Goal: Task Accomplishment & Management: Manage account settings

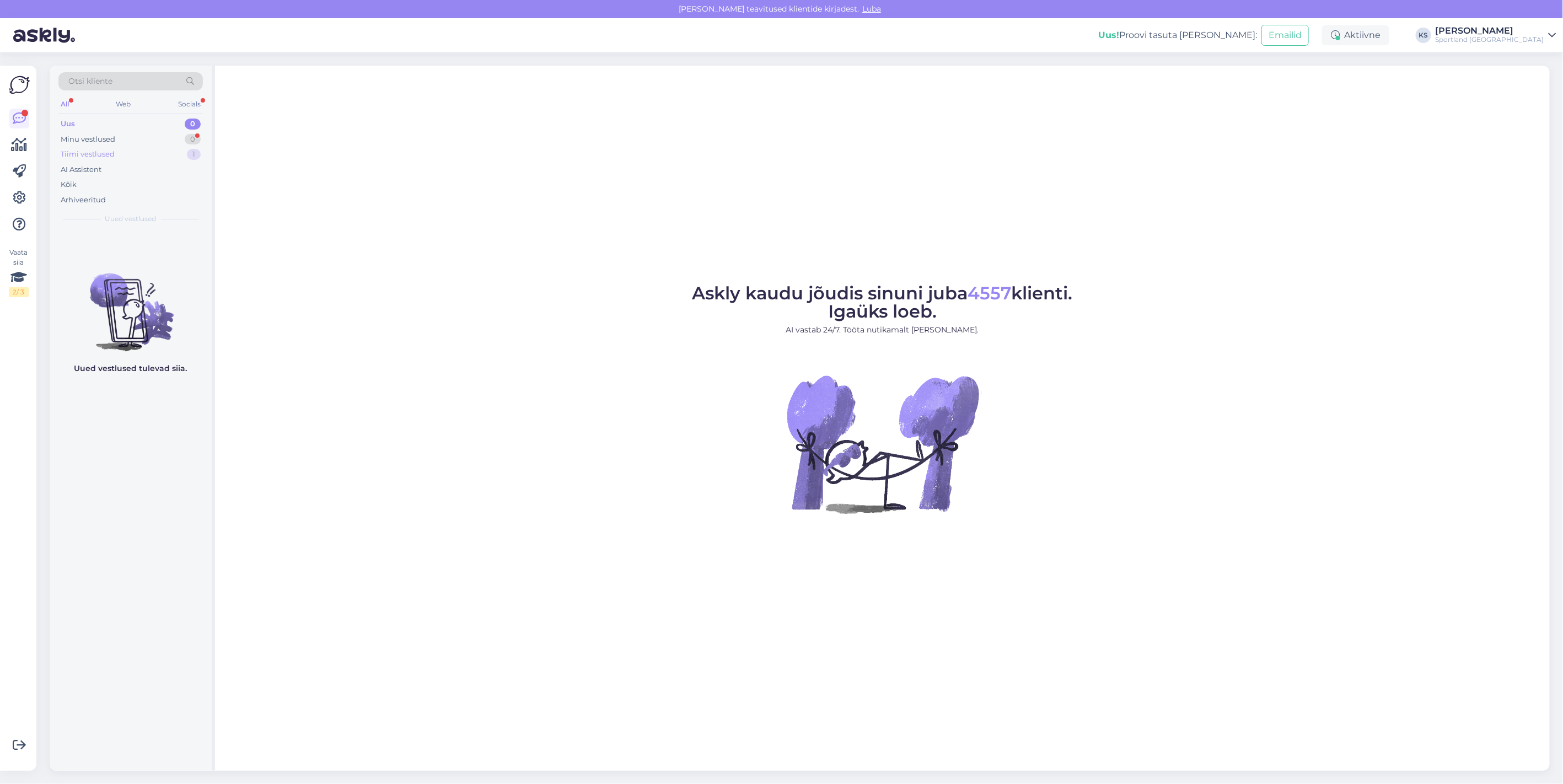
click at [189, 158] on div "1" at bounding box center [193, 154] width 14 height 11
click at [173, 255] on div "Aitäh!" at bounding box center [142, 253] width 126 height 10
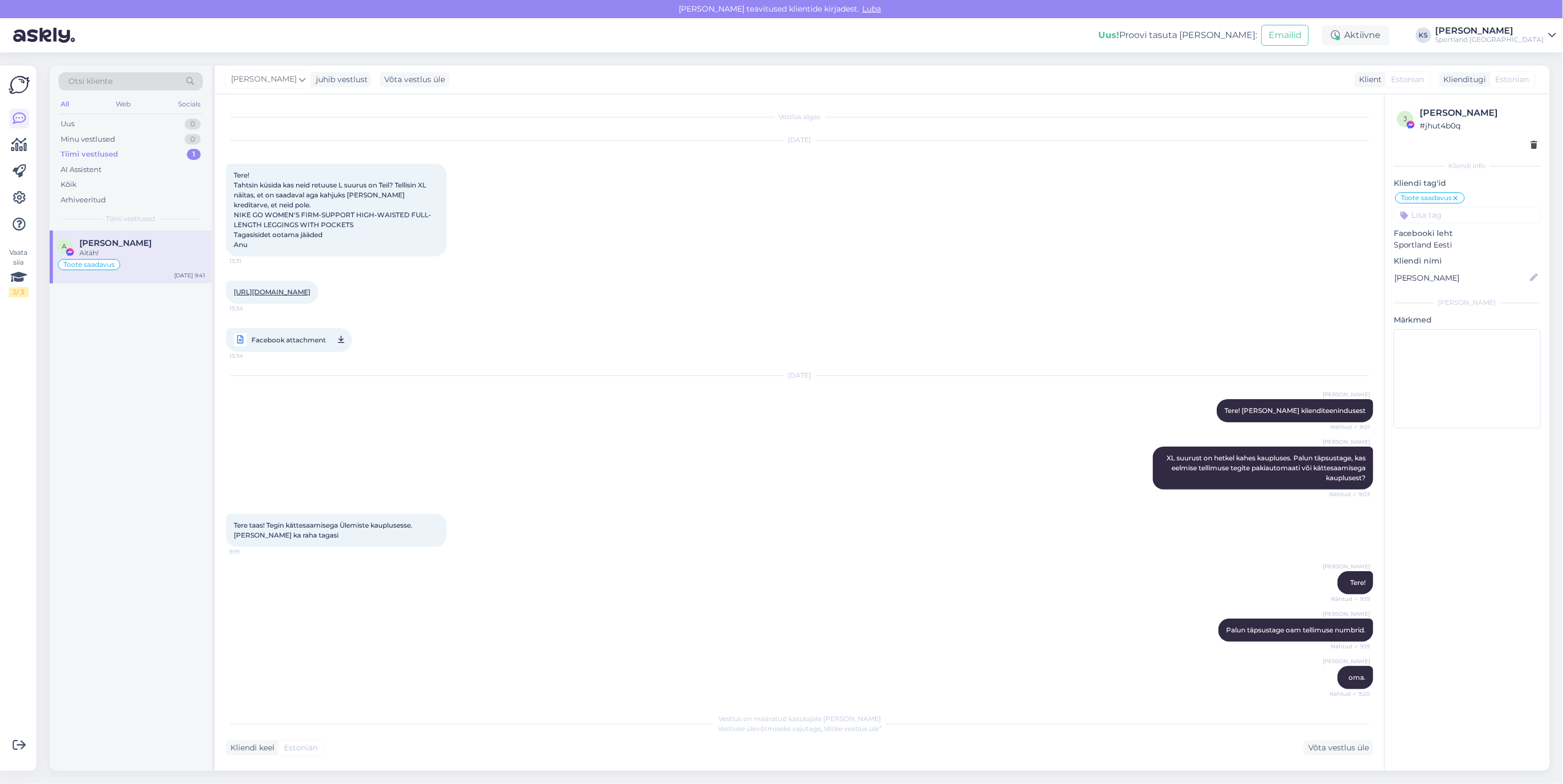
scroll to position [166, 0]
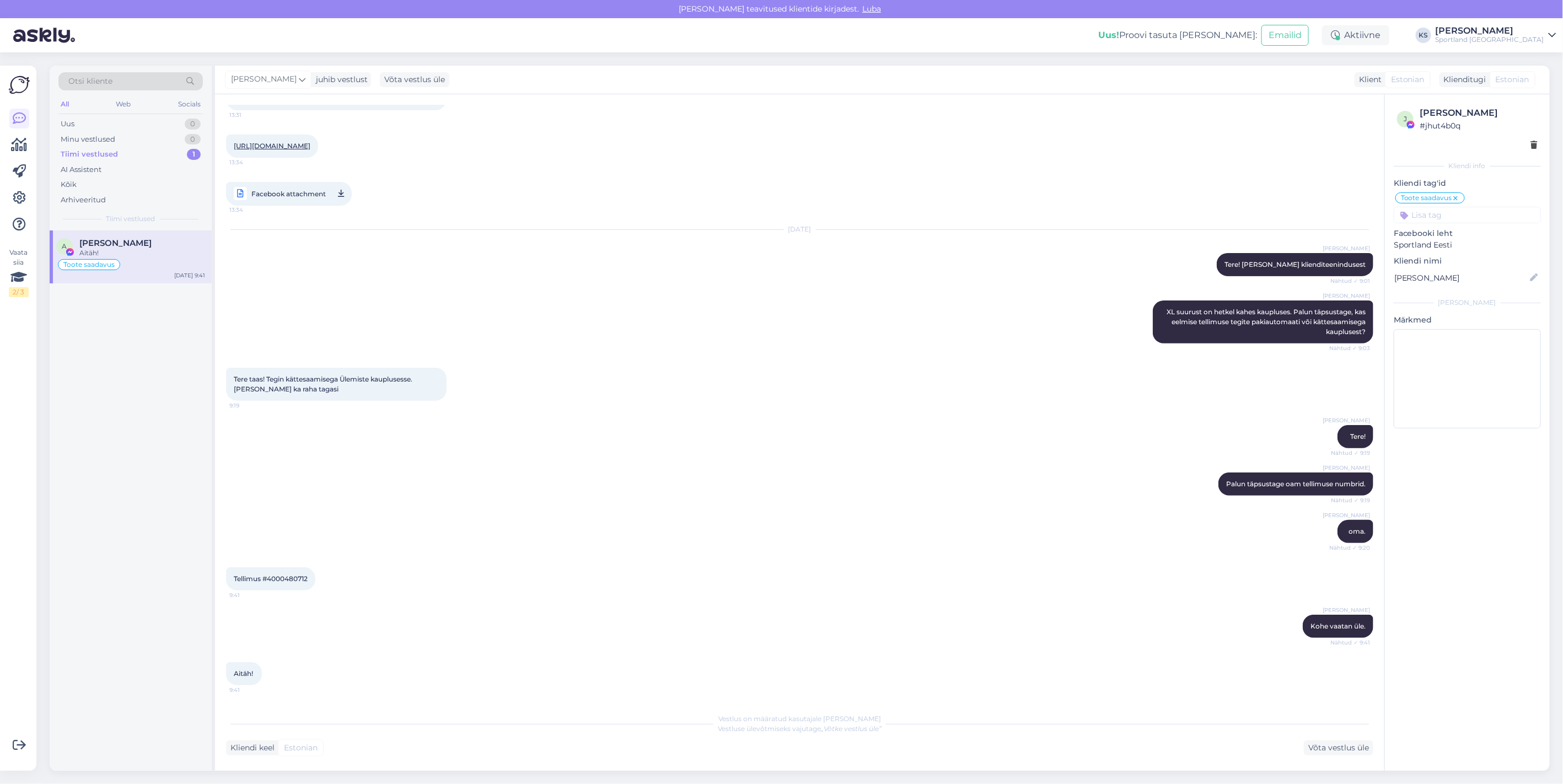
click at [301, 577] on span "Tellimus #4000480712" at bounding box center [271, 578] width 74 height 8
copy div "4000480712 9:41"
click at [287, 581] on span "Tellimus #4000480712" at bounding box center [271, 578] width 74 height 8
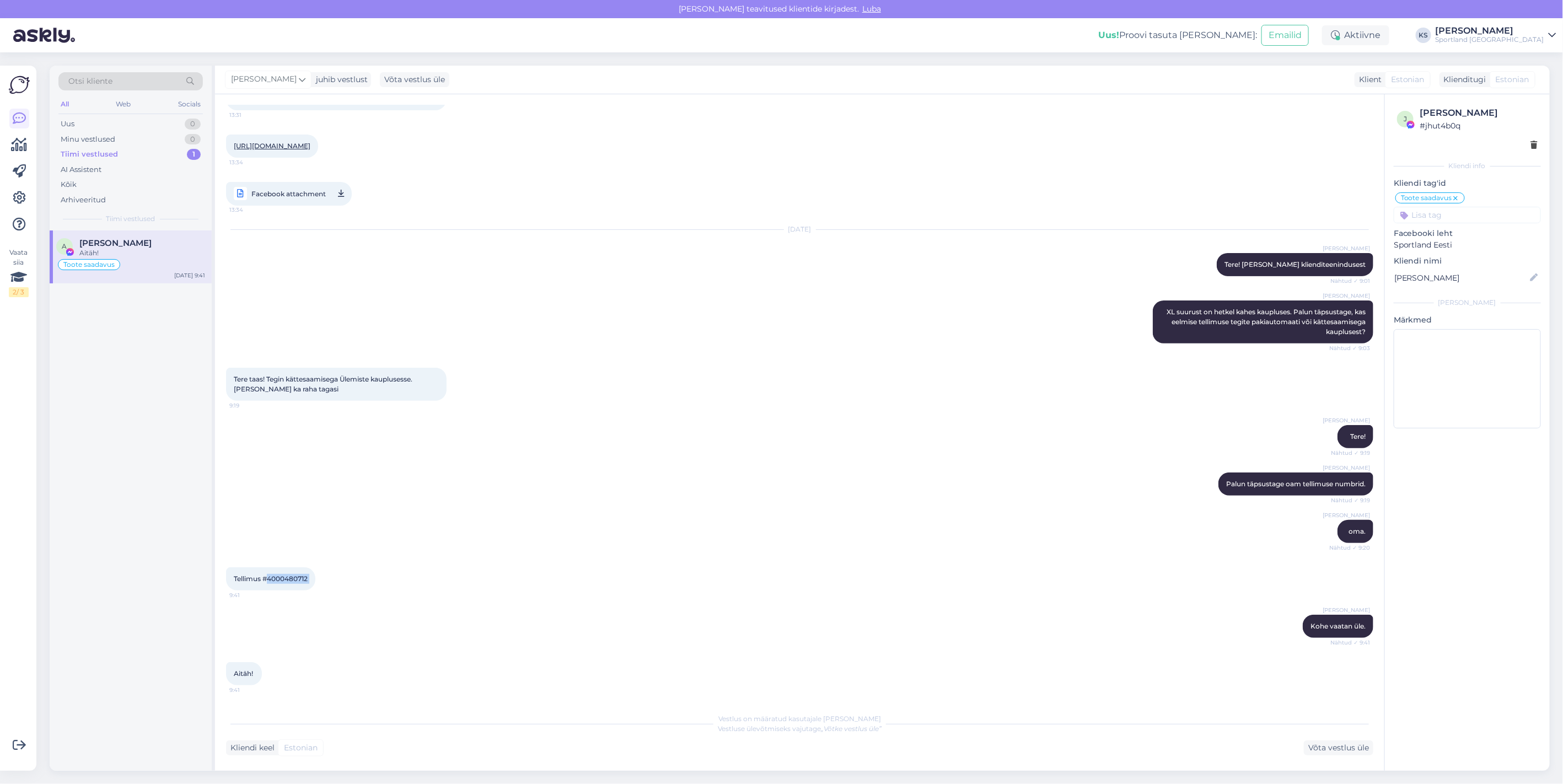
scroll to position [166, 0]
click at [1329, 746] on div "Võta vestlus üle" at bounding box center [1338, 748] width 70 height 15
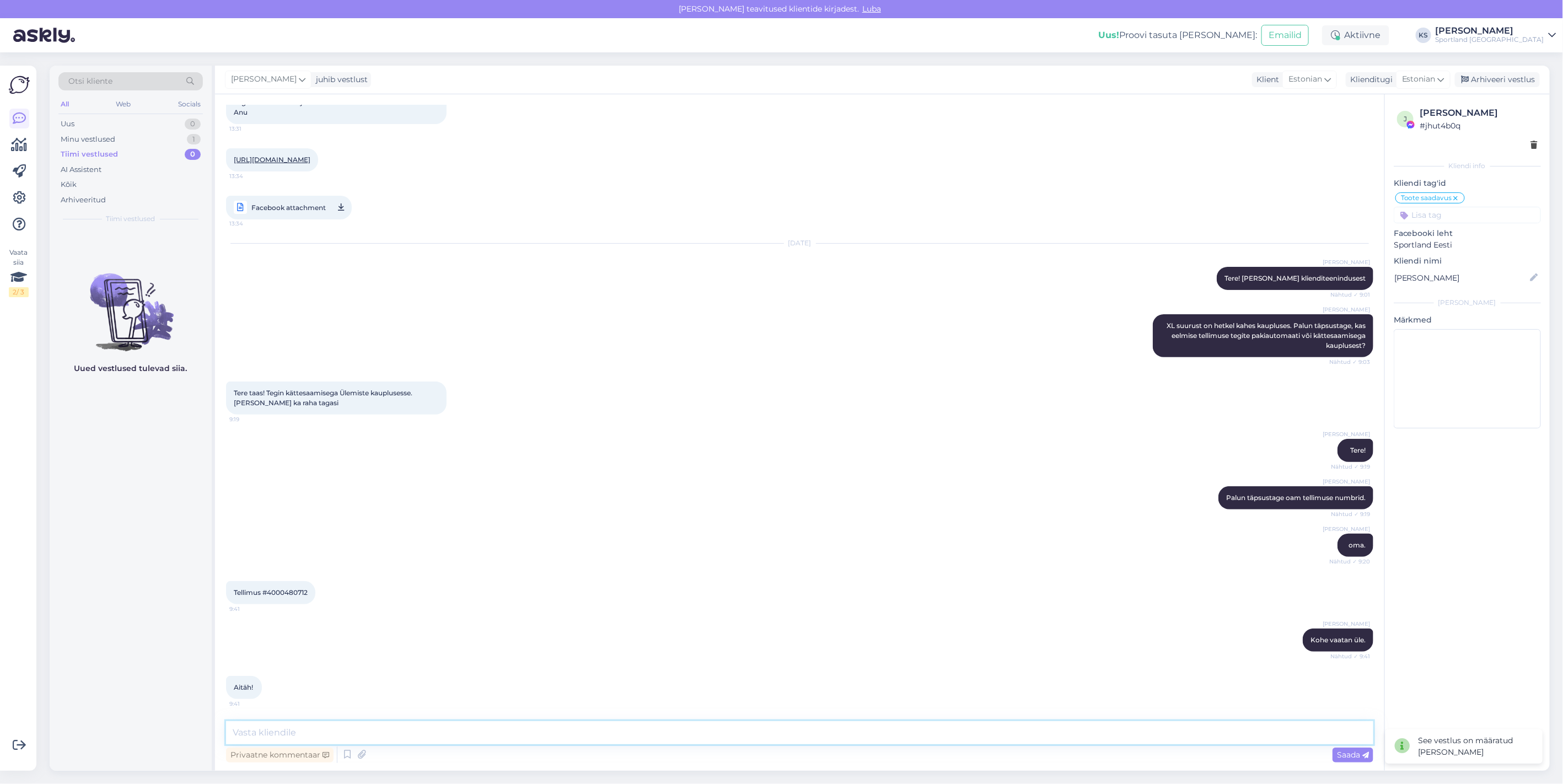
click at [1189, 737] on textarea at bounding box center [799, 732] width 1147 height 23
click at [315, 728] on textarea "Hetkel n'en," at bounding box center [799, 732] width 1147 height 23
click at [370, 739] on textarea "Hetkel näeme, et komplekteerimisl teenindaja ei leidnud teie soovitud toodet ni…" at bounding box center [799, 732] width 1147 height 23
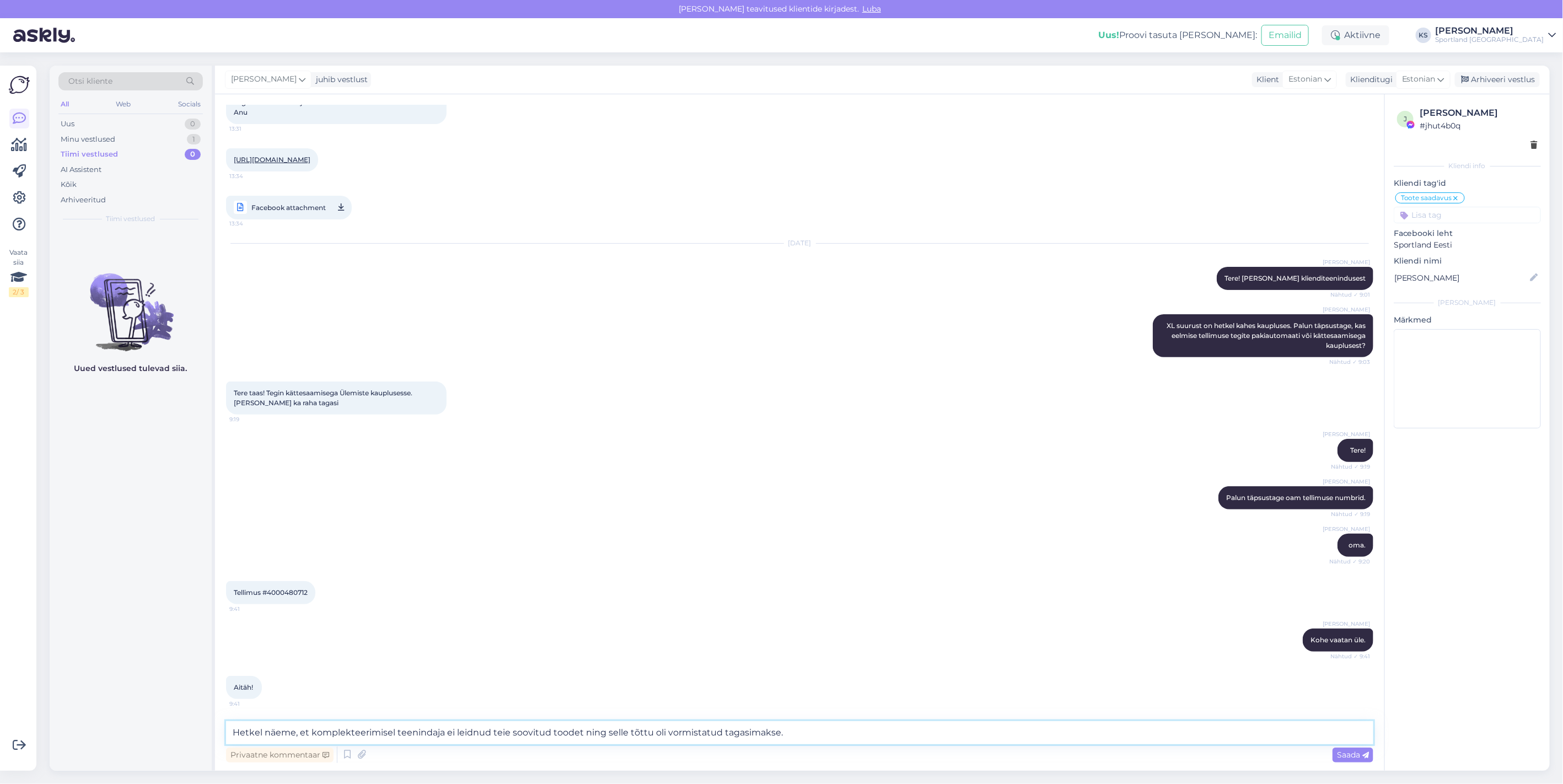
click at [411, 736] on textarea "Hetkel näeme, et komplekteerimisel teenindaja ei leidnud teie soovitud toodet n…" at bounding box center [799, 732] width 1147 height 23
drag, startPoint x: 705, startPoint y: 733, endPoint x: 570, endPoint y: 738, distance: 135.1
click at [570, 738] on textarea "Hetkel näeme, et komplekteerimisel teie soovitud toode ei olnud leitud [GEOGRAP…" at bounding box center [799, 732] width 1147 height 23
click at [496, 731] on textarea "Hetkel näeme, et komplekteerimisel teie soovitud toode ei olnud leitud [GEOGRAP…" at bounding box center [799, 732] width 1147 height 23
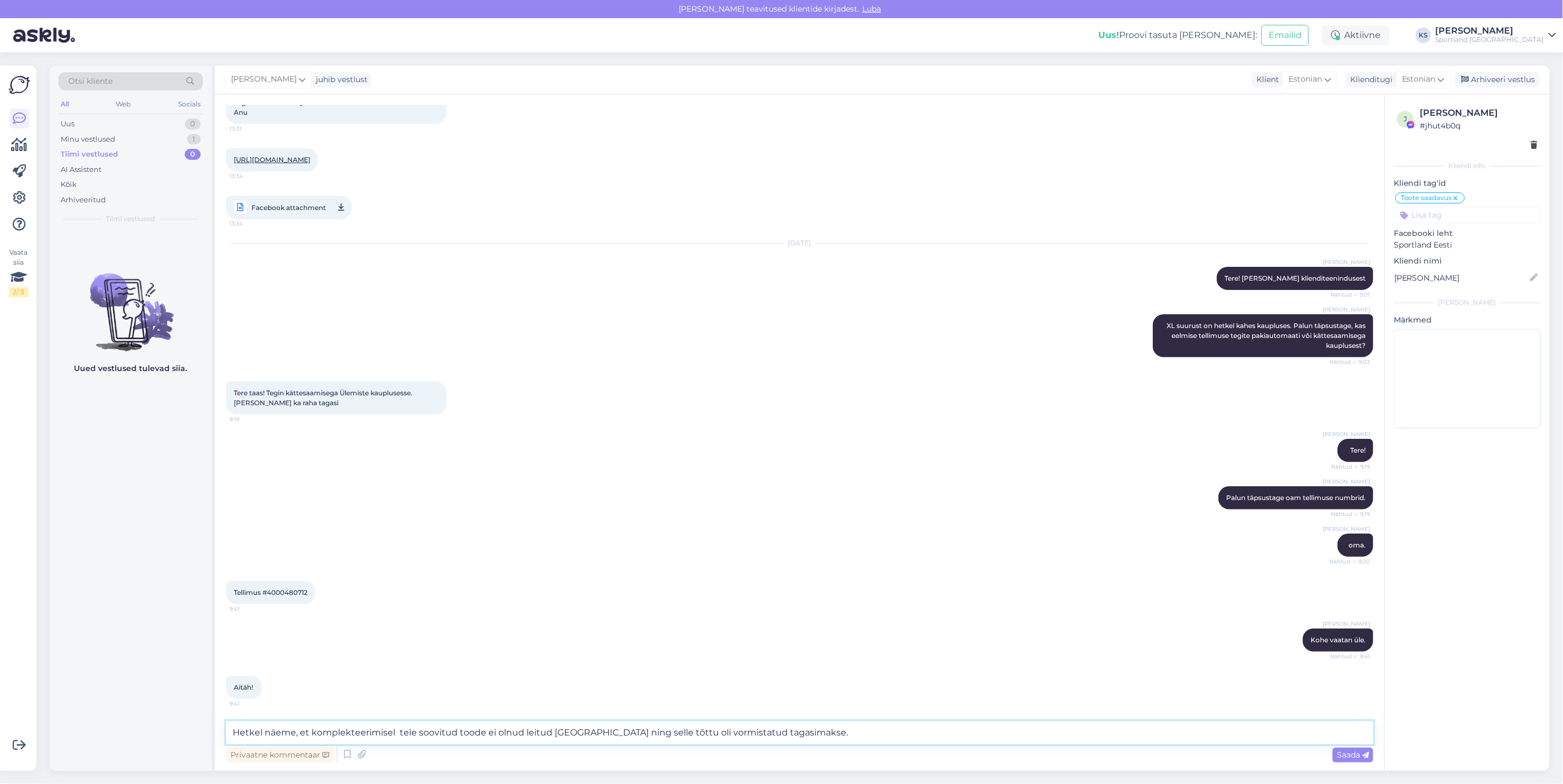
click at [496, 731] on textarea "Hetkel näeme, et komplekteerimisel teie soovitud toode ei olnud leitud [GEOGRAP…" at bounding box center [799, 732] width 1147 height 23
paste textarea "ei leitud teie soovitud toodet [GEOGRAPHIC_DATA] ning seetõttu vormistati tagas…"
drag, startPoint x: 785, startPoint y: 733, endPoint x: 717, endPoint y: 732, distance: 68.0
click at [717, 732] on textarea "Hetkel näeme, et komplekteerimisel ei leitud teie soovitud toodet [GEOGRAPHIC_D…" at bounding box center [799, 732] width 1147 height 23
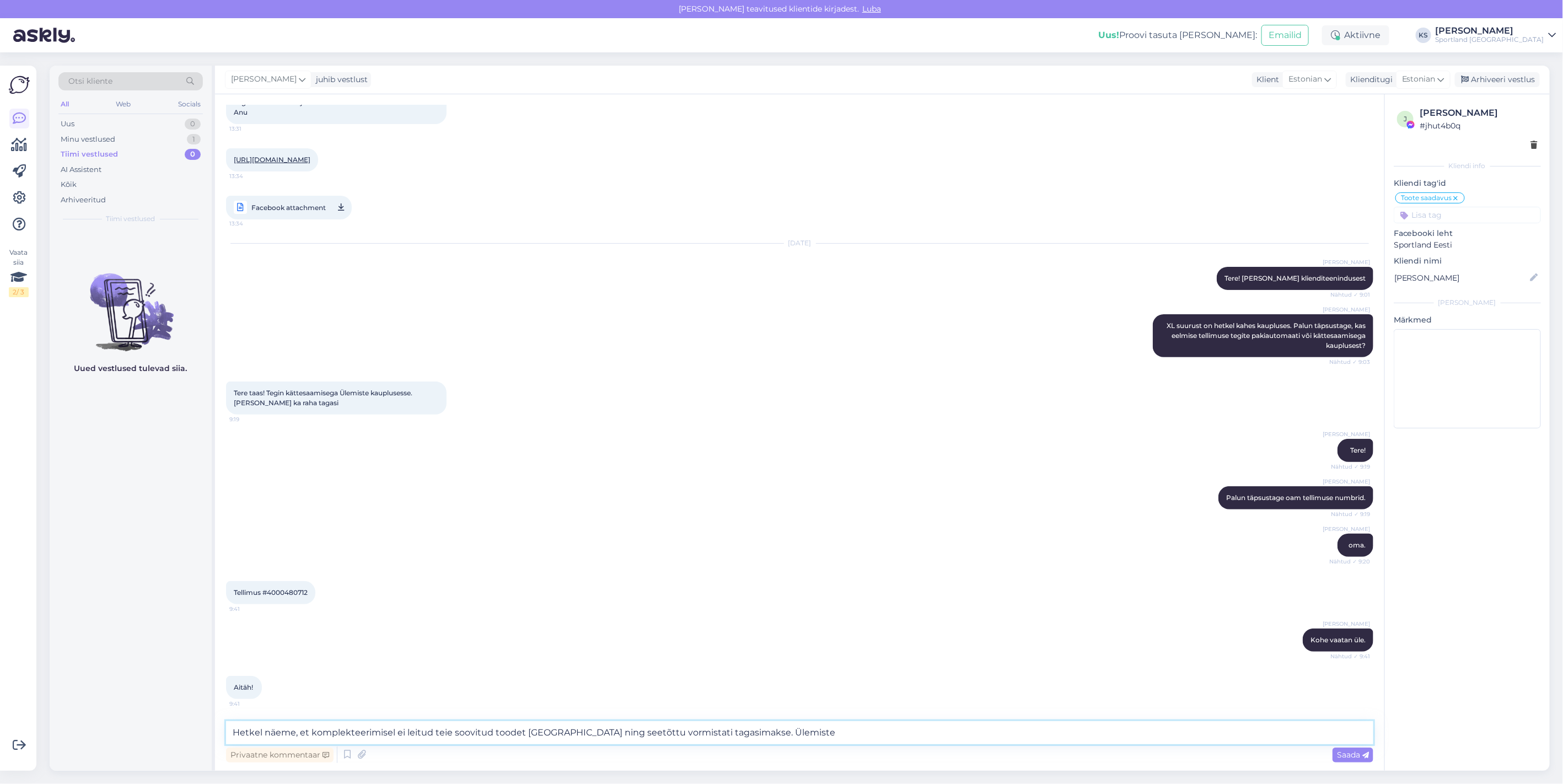
type textarea "Hetkel näeme, et komplekteerimisel ei leitud teie soovitud toodet [GEOGRAPHIC_D…"
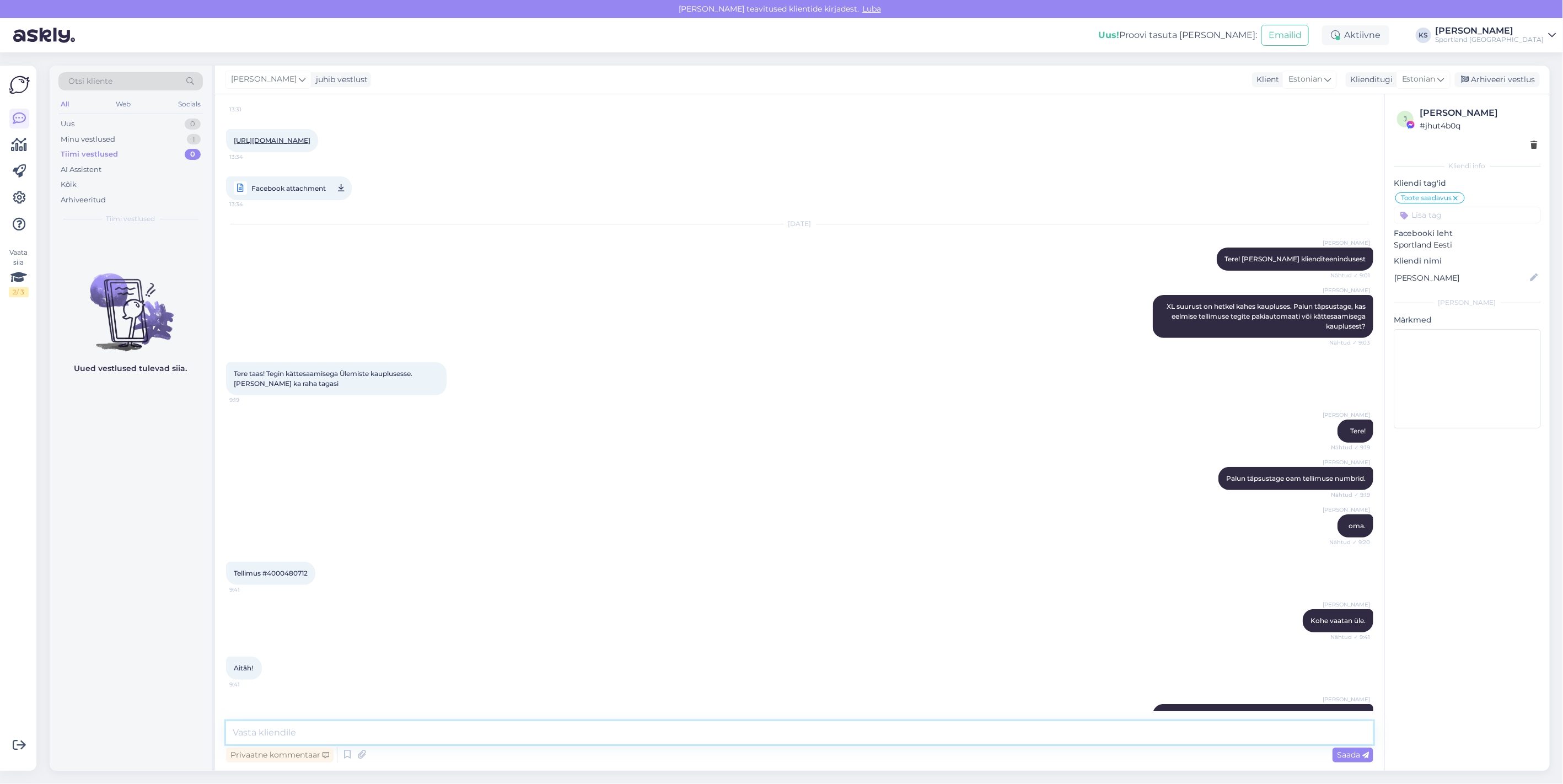
scroll to position [209, 0]
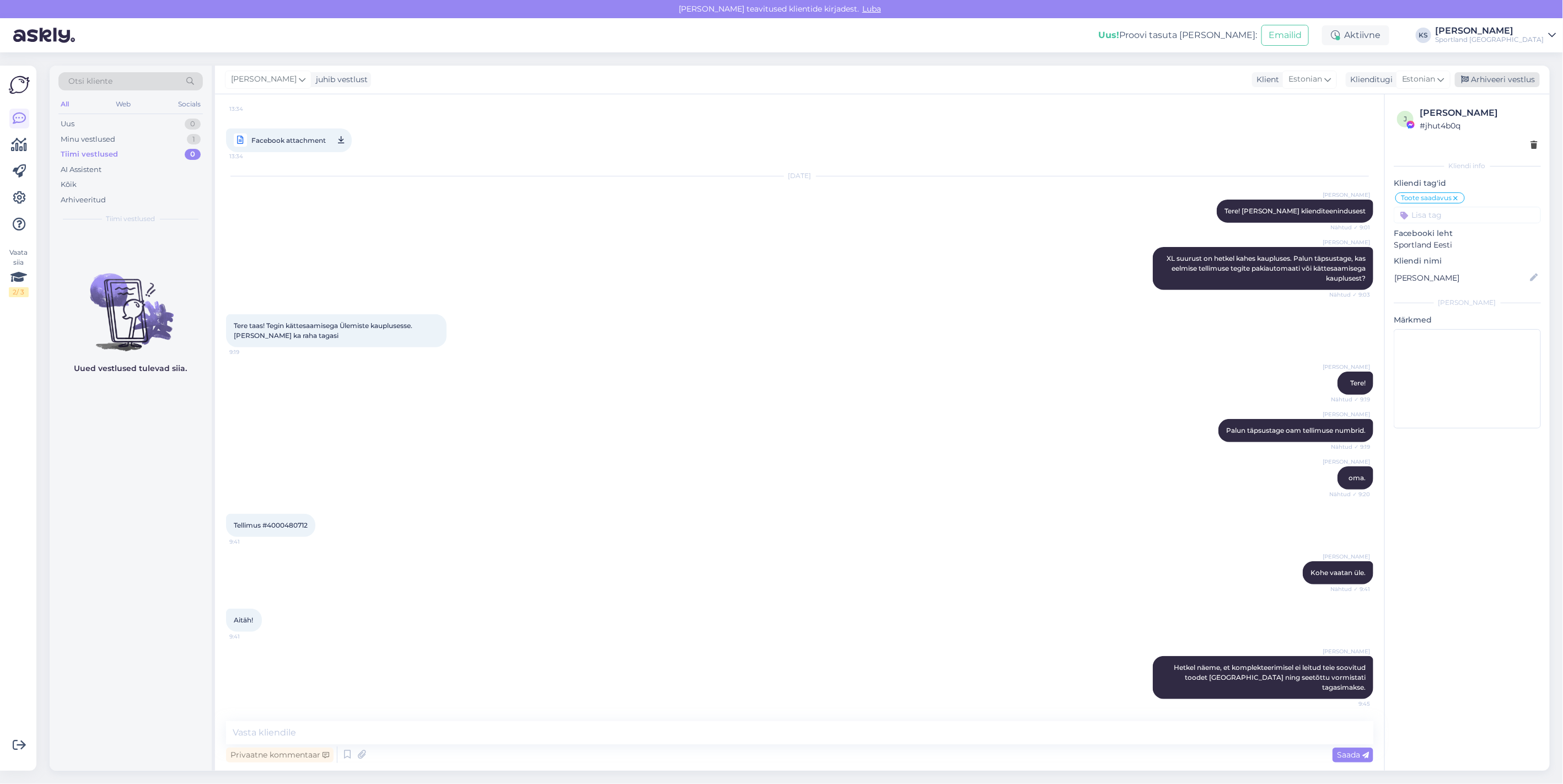
click at [1514, 81] on div "Arhiveeri vestlus" at bounding box center [1497, 79] width 85 height 15
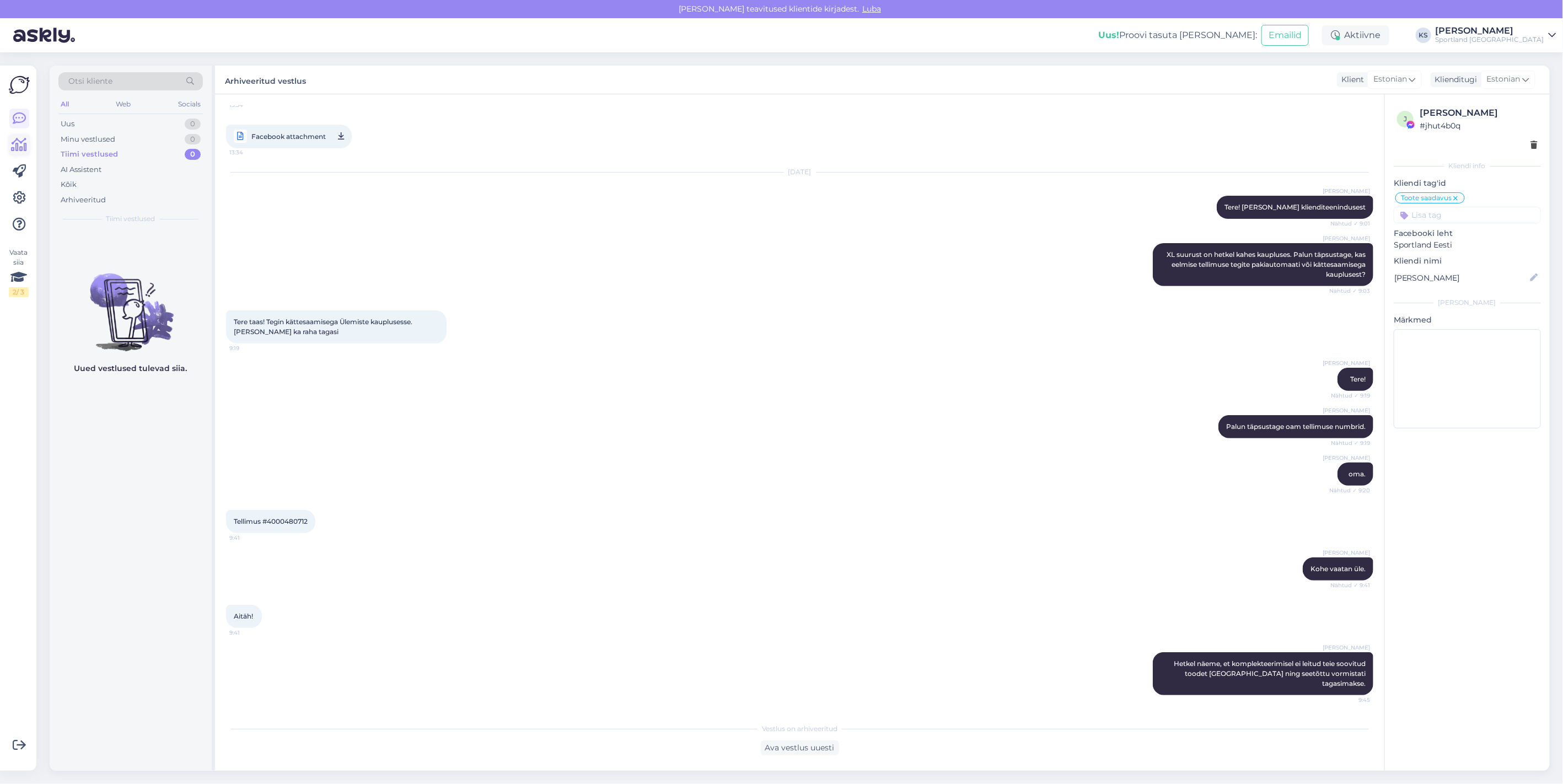
click at [24, 145] on icon at bounding box center [19, 145] width 16 height 13
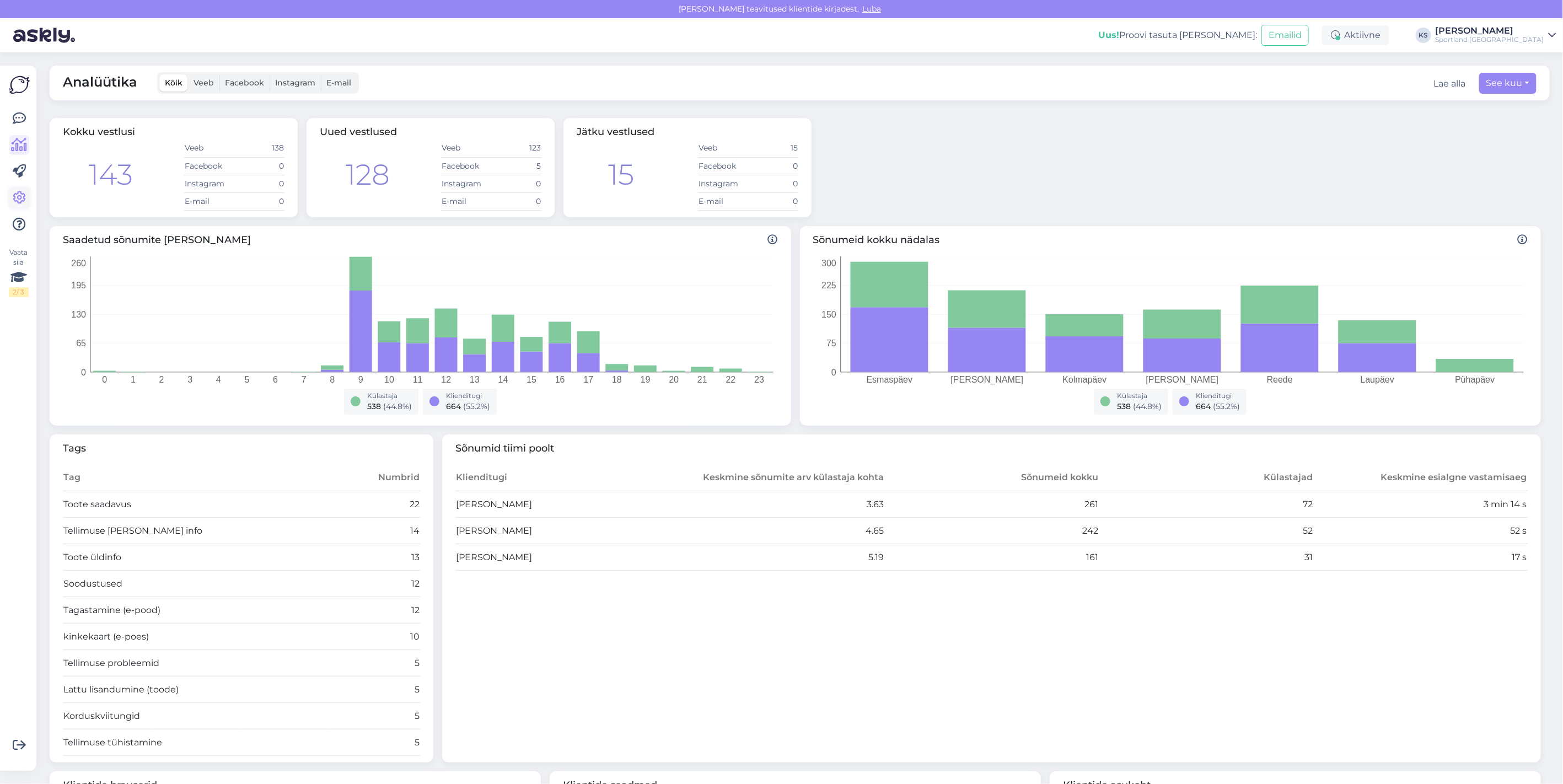
click at [15, 195] on icon at bounding box center [19, 198] width 13 height 13
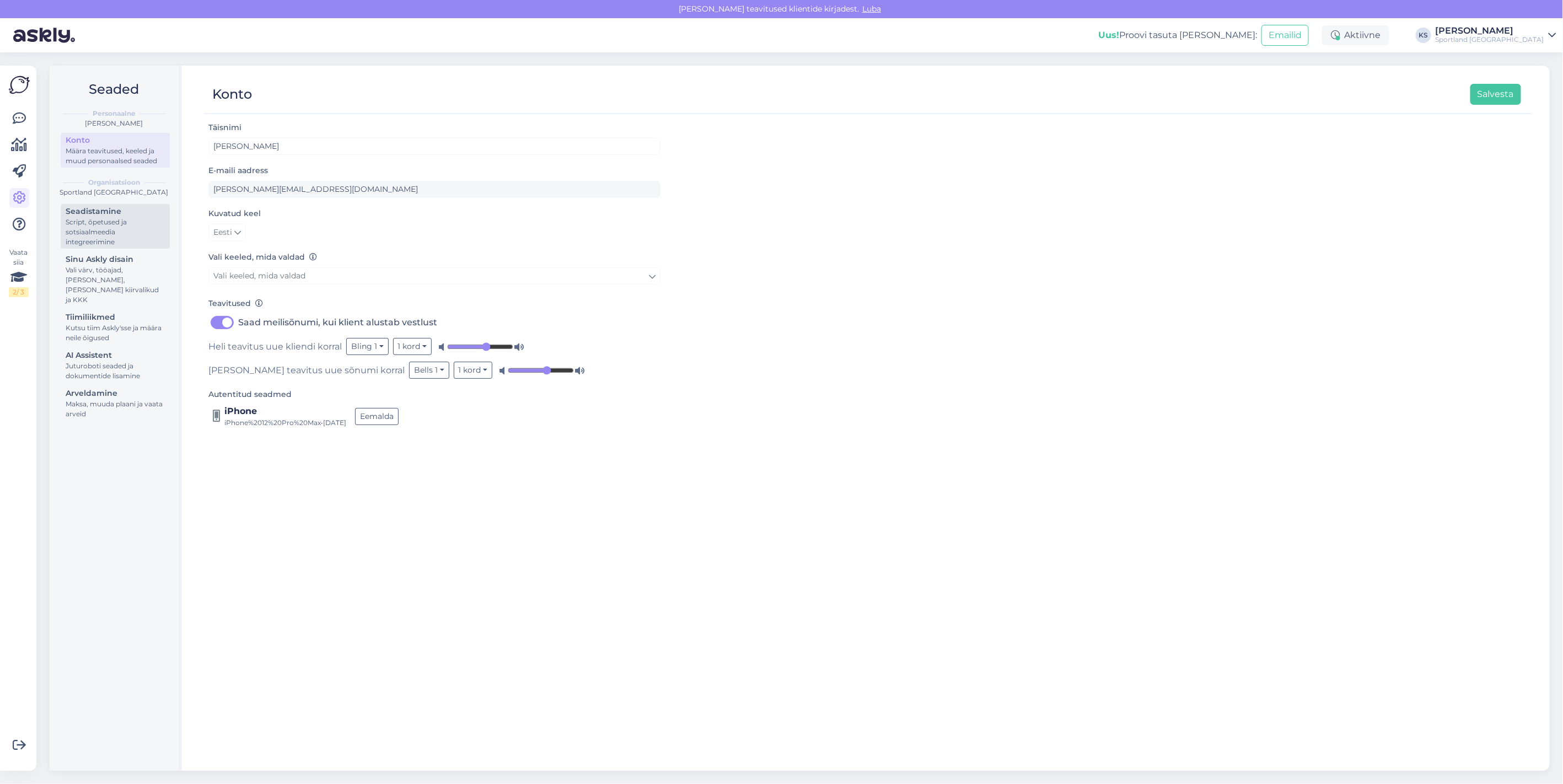
click at [105, 235] on div "Script, õpetused ja sotsiaalmeedia integreerimine" at bounding box center [115, 232] width 99 height 30
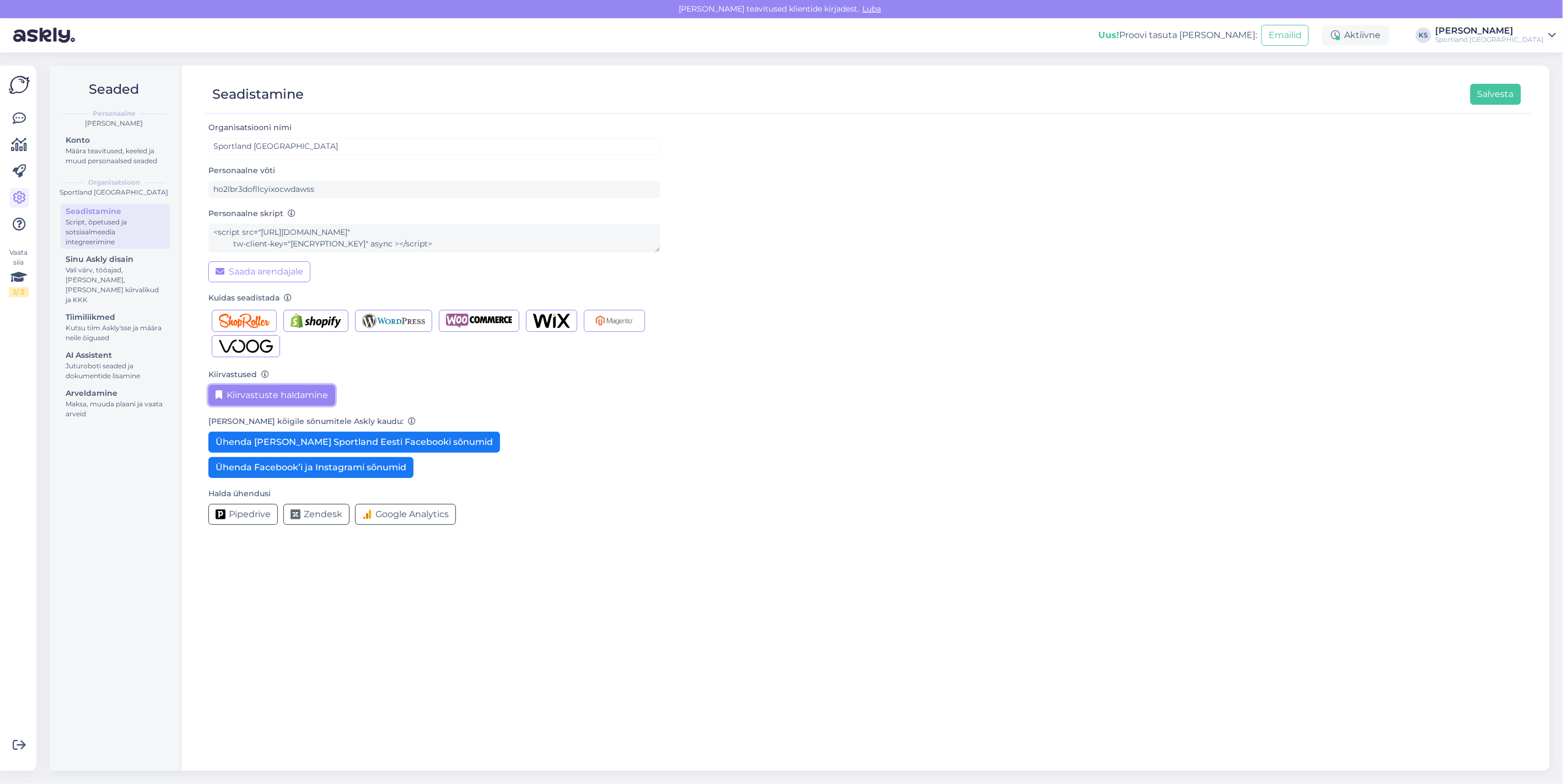
click at [230, 364] on form "Organisatsiooni nimi Sportland [GEOGRAPHIC_DATA] Personaalne võti ho2lbr3dofllc…" at bounding box center [434, 326] width 452 height 413
click at [292, 389] on button "Kiirvastuste haldamine" at bounding box center [272, 395] width 126 height 21
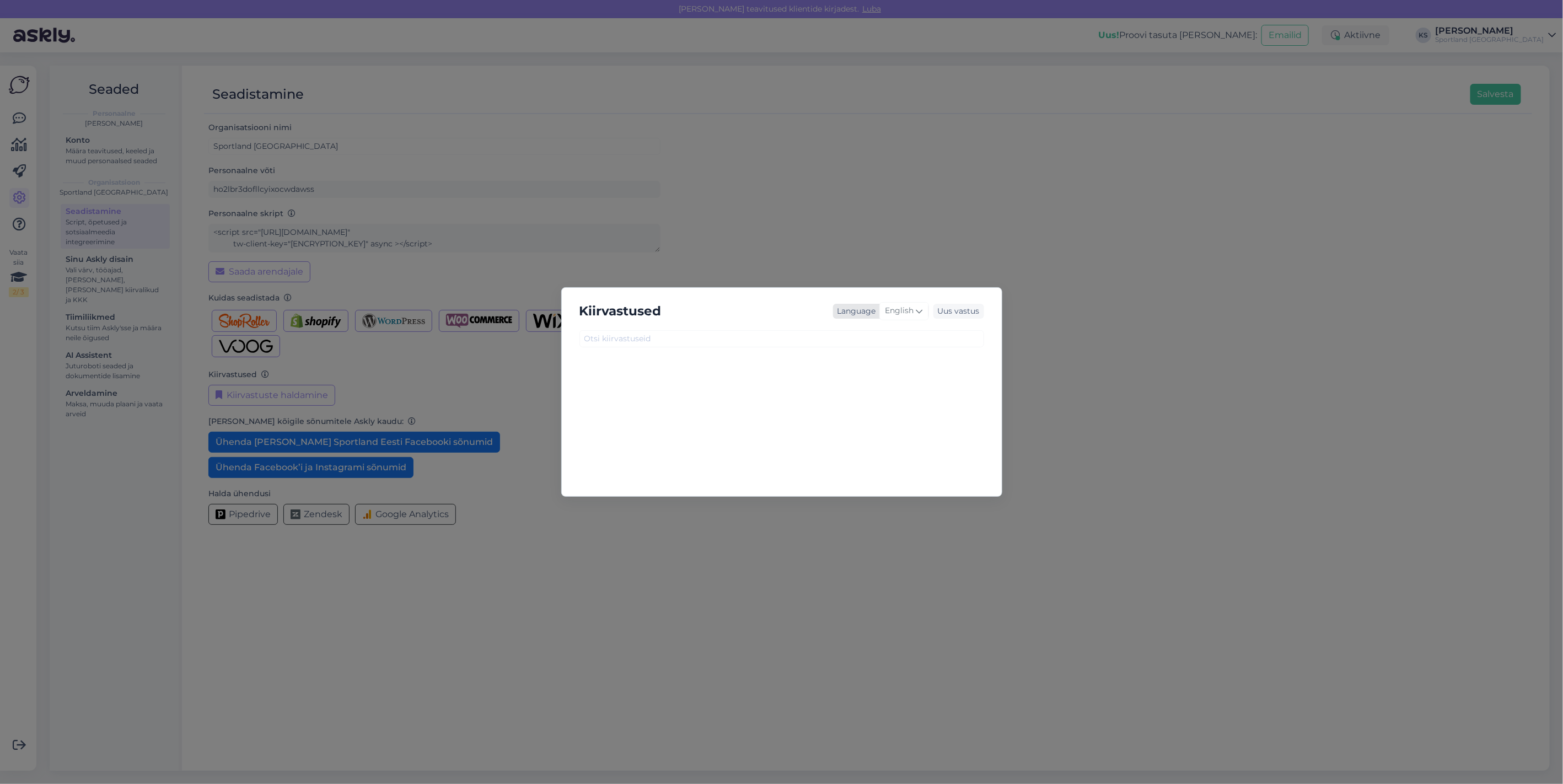
click at [902, 315] on span "English" at bounding box center [899, 311] width 28 height 12
click at [857, 342] on input at bounding box center [881, 335] width 103 height 17
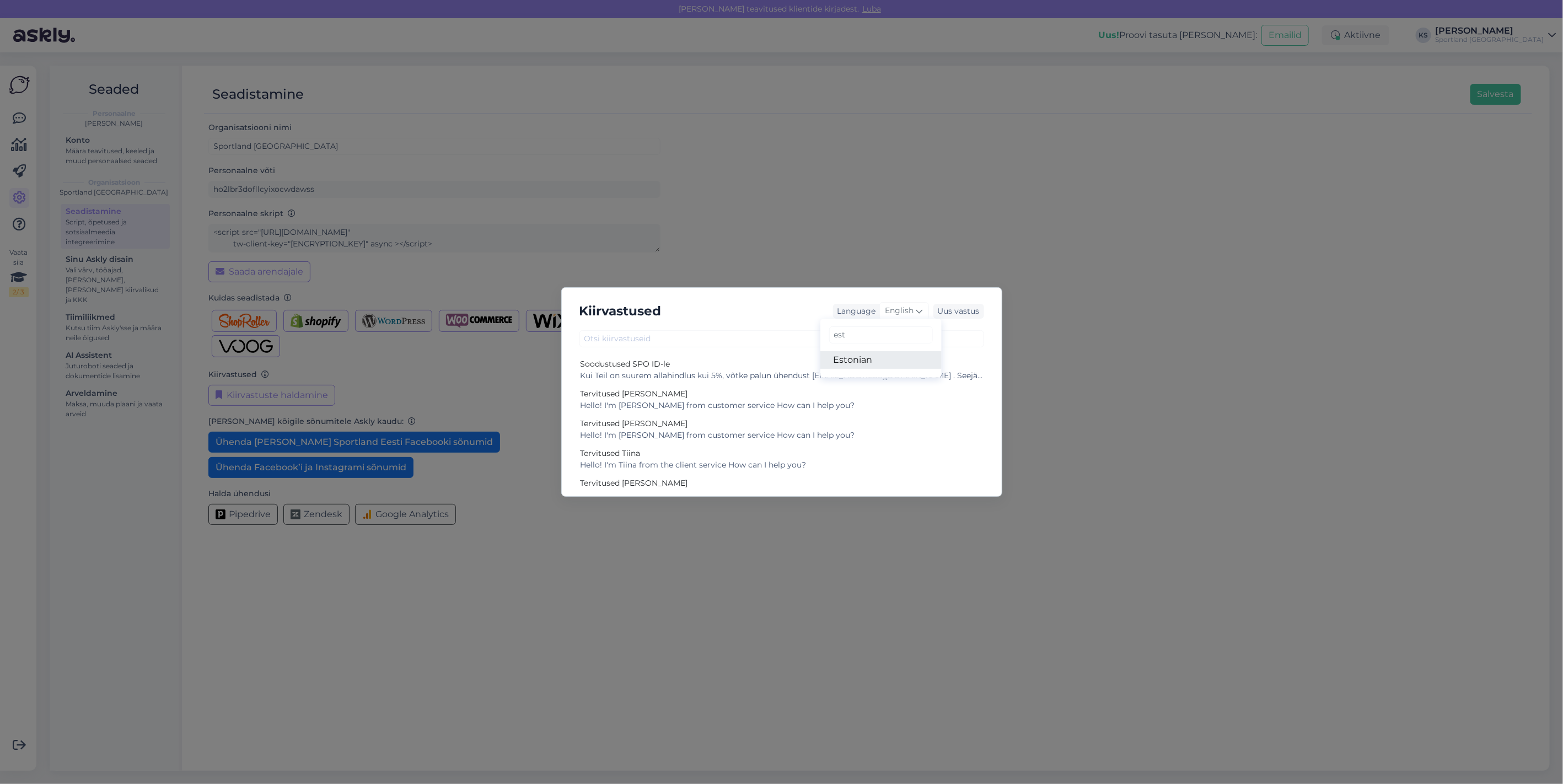
type input "est"
click at [852, 356] on link "Estonian" at bounding box center [881, 360] width 121 height 18
click at [707, 342] on input "text" at bounding box center [782, 339] width 405 height 17
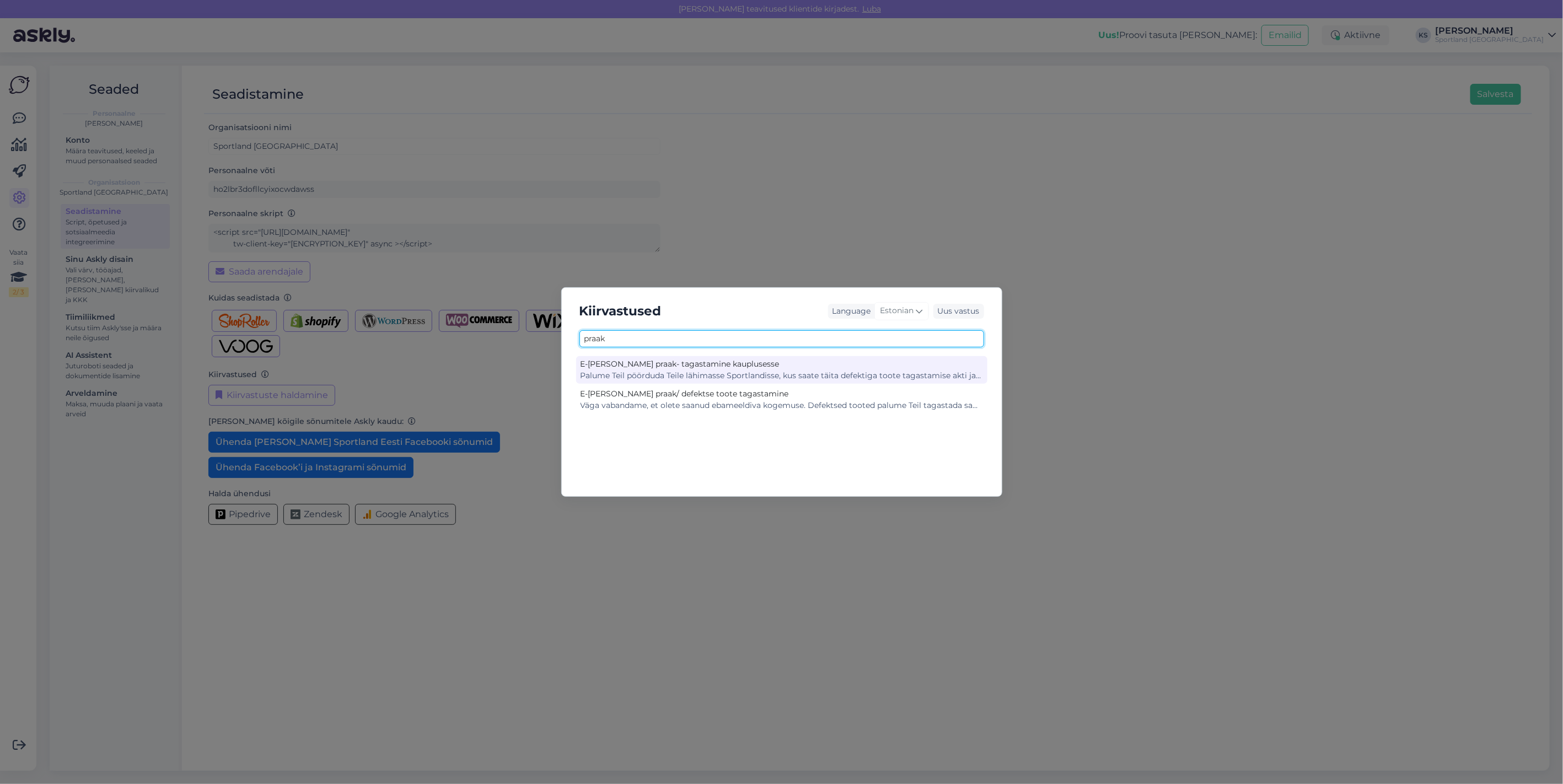
type input "praak"
click at [717, 364] on div "E-[PERSON_NAME] praak- tagastamine kauplusesse" at bounding box center [782, 364] width 403 height 11
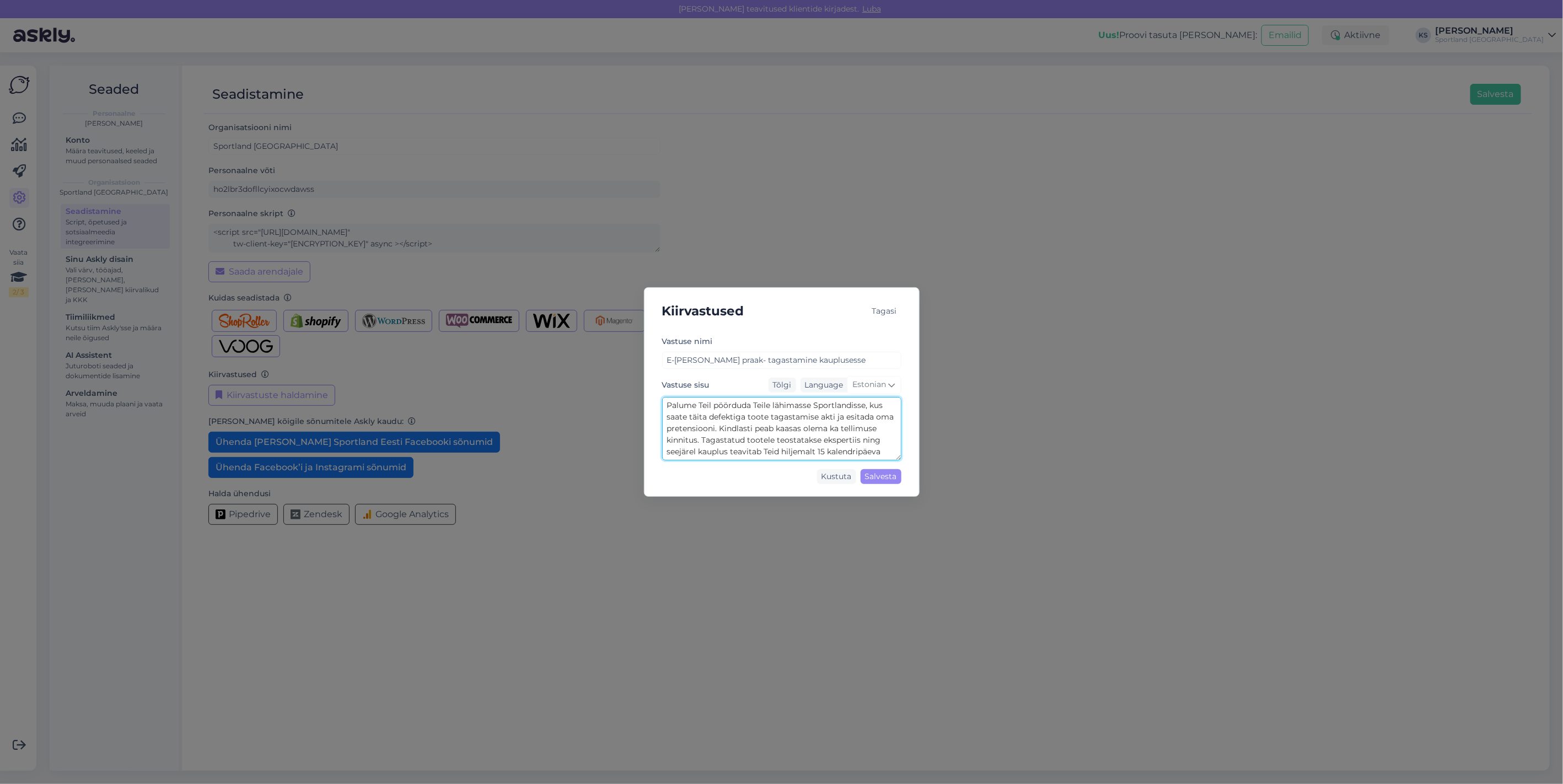
scroll to position [23, 0]
drag, startPoint x: 664, startPoint y: 401, endPoint x: 988, endPoint y: 499, distance: 338.5
click at [988, 500] on div "Kiirvastused Tagasi Vastuse nimi E-[PERSON_NAME] praak- tagastamine kauplusesse…" at bounding box center [782, 392] width 1563 height 784
